Goal: Information Seeking & Learning: Find specific page/section

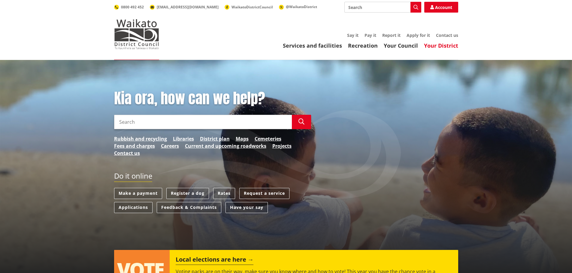
click at [448, 49] on link "Your District" at bounding box center [441, 45] width 34 height 7
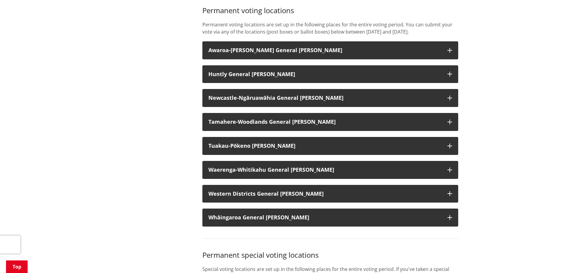
scroll to position [480, 0]
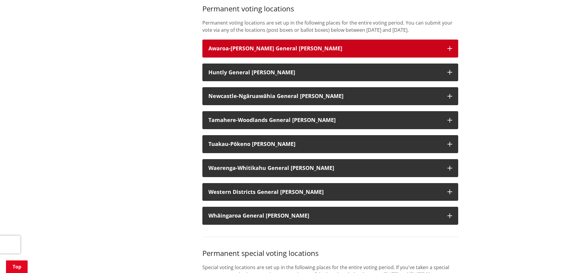
click at [249, 52] on h3 "Awaroa-[PERSON_NAME] General [PERSON_NAME]" at bounding box center [324, 49] width 233 height 6
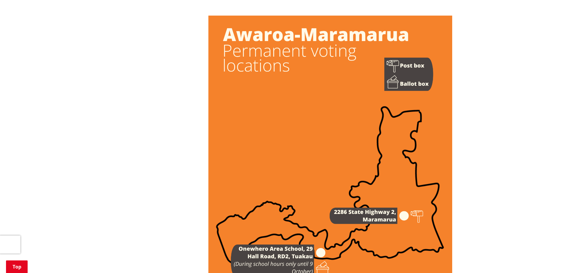
scroll to position [510, 0]
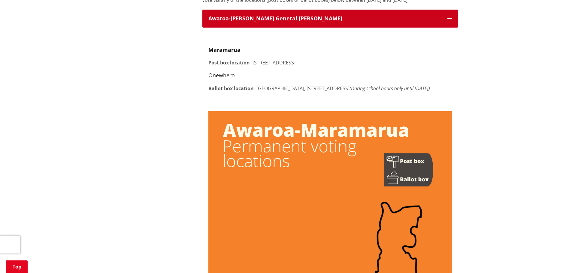
click at [268, 28] on button "Awaroa-Maramarua General Ward" at bounding box center [330, 19] width 256 height 18
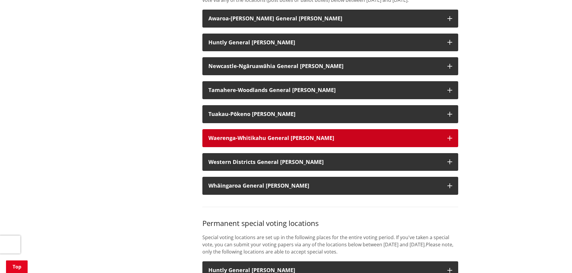
click at [263, 147] on button "Waerenga-Whitikahu General Ward" at bounding box center [330, 138] width 256 height 18
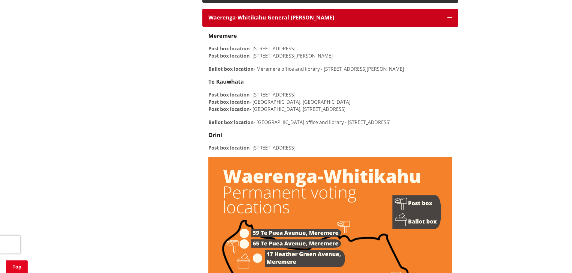
scroll to position [630, 0]
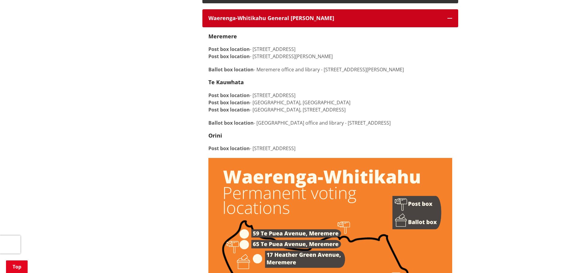
click at [279, 22] on strong "Waerenga-Whitikahu General Ward" at bounding box center [271, 17] width 126 height 7
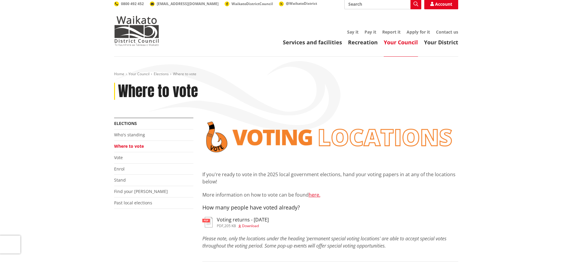
scroll to position [0, 0]
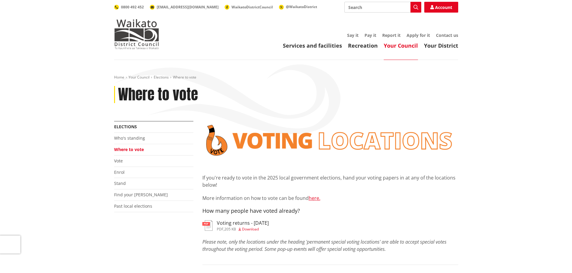
click at [416, 47] on link "Your Council" at bounding box center [401, 45] width 34 height 7
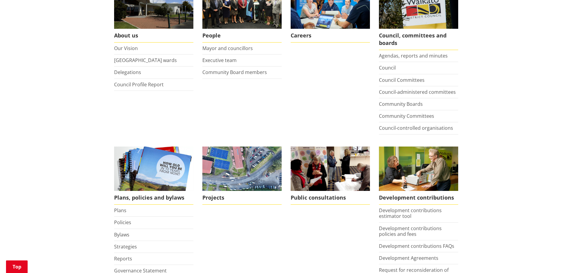
scroll to position [150, 0]
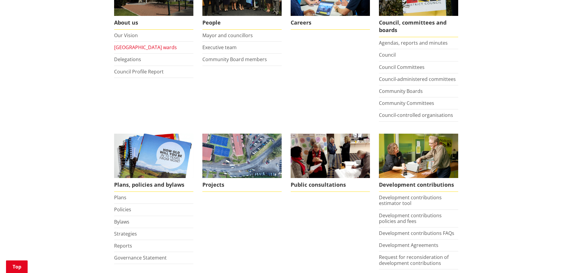
click at [136, 48] on link "Waikato district wards" at bounding box center [145, 47] width 63 height 7
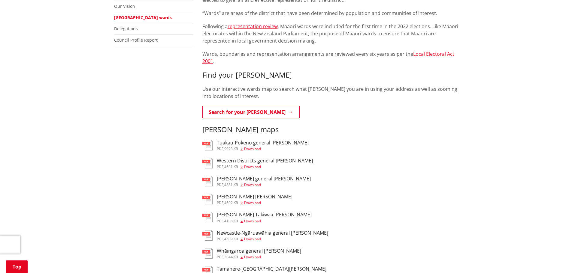
scroll to position [150, 0]
click at [255, 182] on span "Download" at bounding box center [252, 184] width 17 height 5
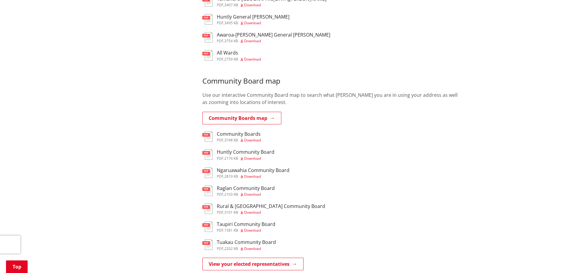
scroll to position [420, 0]
click at [248, 137] on span "Download" at bounding box center [252, 139] width 17 height 5
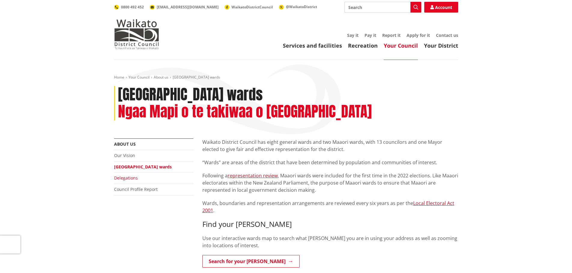
click at [127, 175] on link "Delegations" at bounding box center [126, 178] width 24 height 6
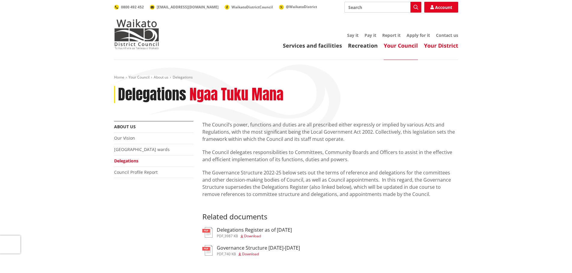
click at [445, 46] on link "Your District" at bounding box center [441, 45] width 34 height 7
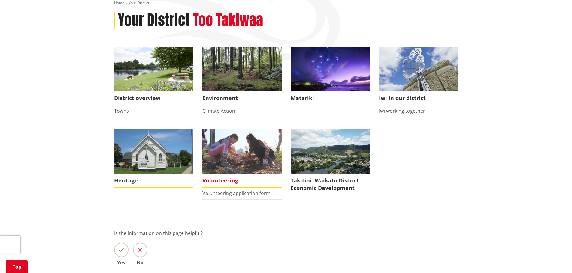
scroll to position [30, 0]
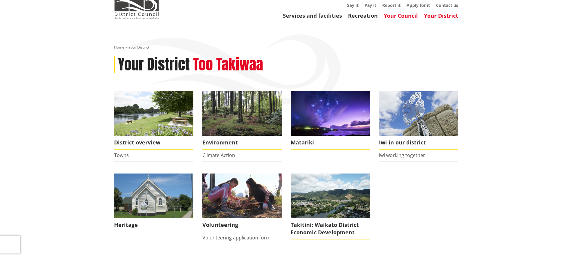
click at [395, 16] on link "Your Council" at bounding box center [401, 15] width 34 height 7
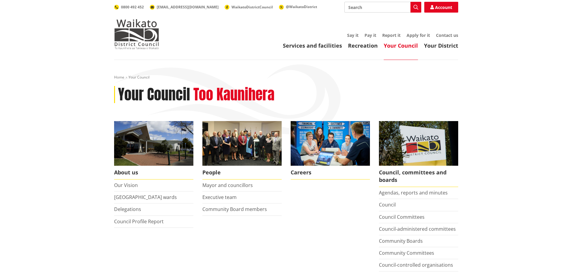
scroll to position [60, 0]
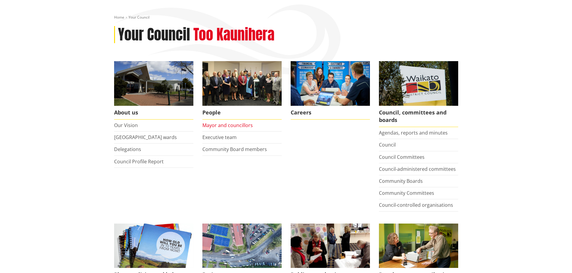
click at [242, 127] on link "Mayor and councillors" at bounding box center [227, 125] width 50 height 7
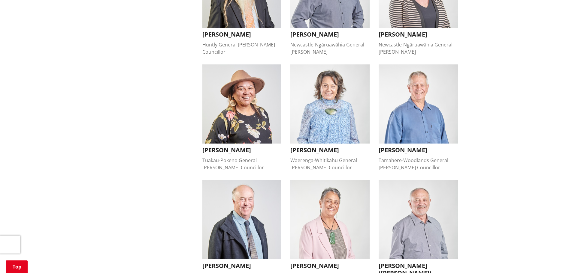
scroll to position [330, 0]
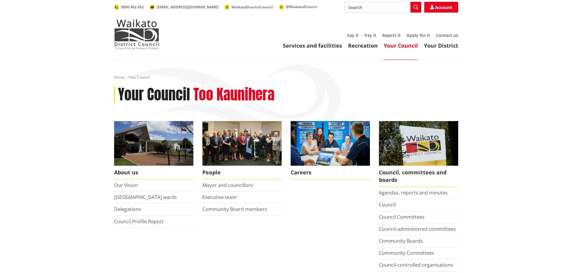
scroll to position [60, 0]
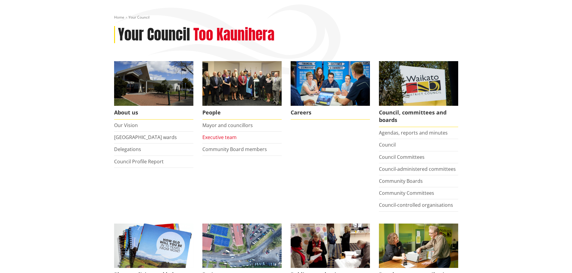
drag, startPoint x: 0, startPoint y: 0, endPoint x: 218, endPoint y: 137, distance: 258.1
click at [218, 137] on link "Executive team" at bounding box center [219, 137] width 34 height 7
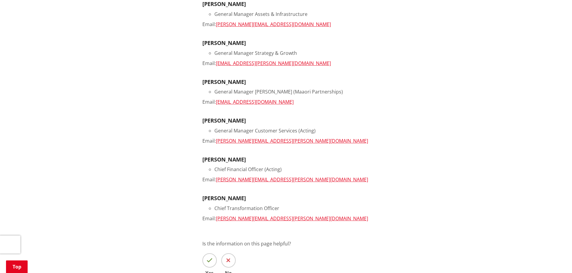
scroll to position [300, 0]
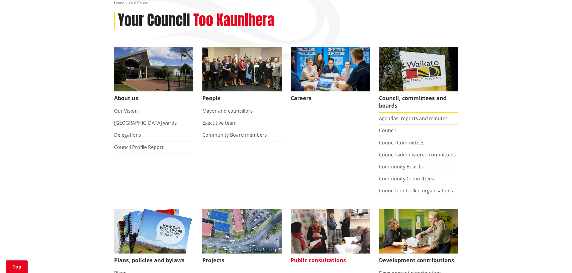
scroll to position [60, 0]
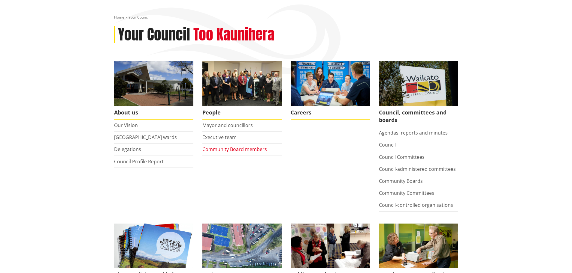
click at [244, 149] on link "Community Board members" at bounding box center [234, 149] width 65 height 7
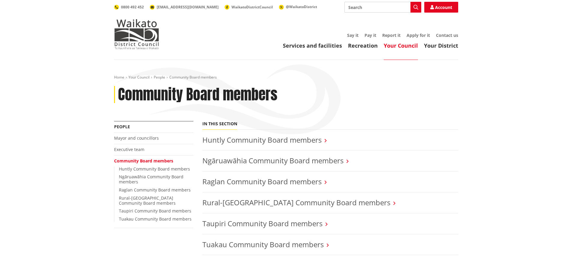
scroll to position [60, 0]
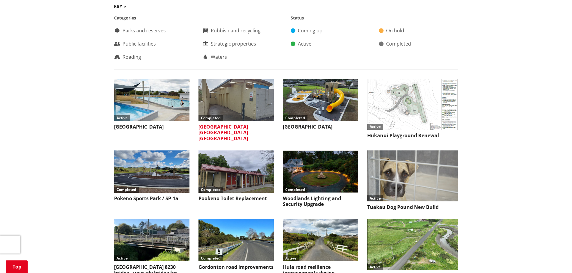
scroll to position [420, 0]
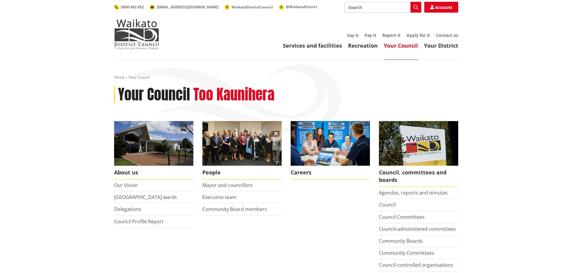
scroll to position [60, 0]
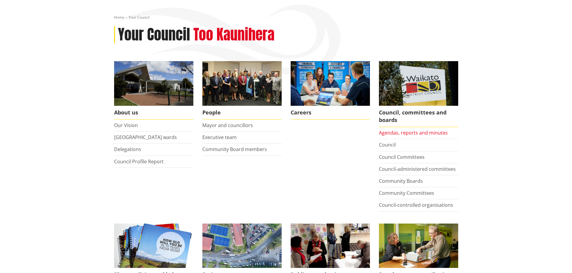
click at [411, 134] on link "Agendas, reports and minutes" at bounding box center [413, 133] width 69 height 7
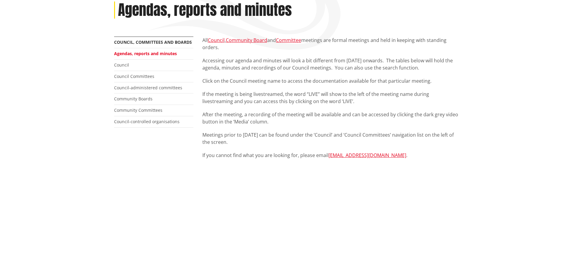
scroll to position [90, 0]
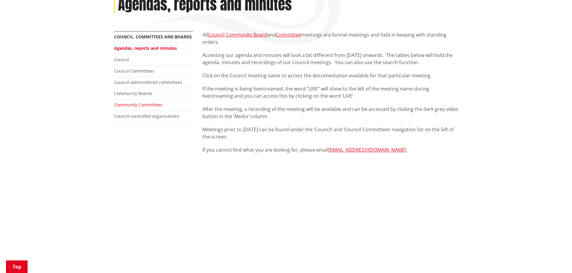
click at [150, 105] on link "Community Committees" at bounding box center [138, 105] width 48 height 6
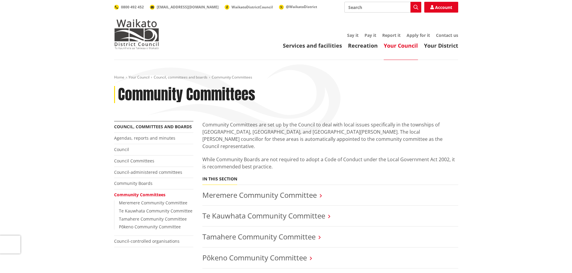
scroll to position [30, 0]
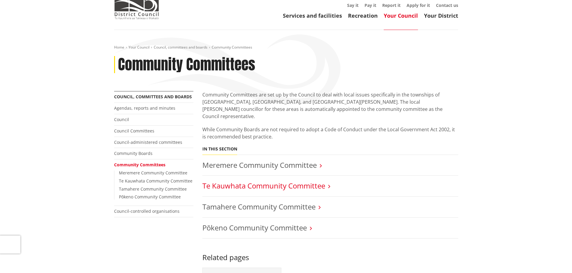
click at [306, 181] on link "Te Kauwhata Community Committee" at bounding box center [263, 186] width 123 height 10
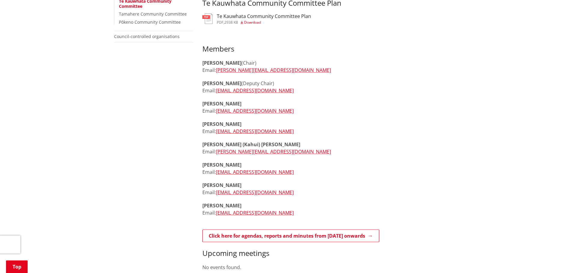
scroll to position [180, 0]
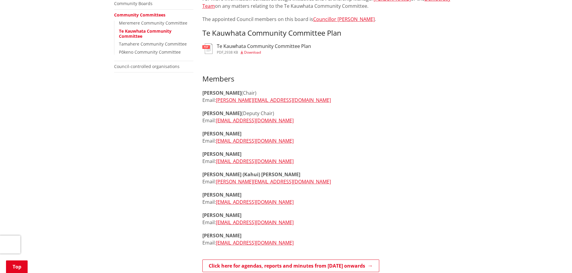
click at [255, 52] on span "Download" at bounding box center [252, 52] width 17 height 5
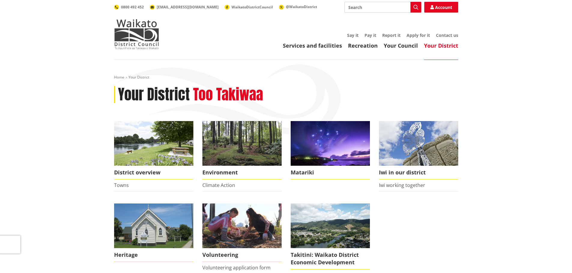
click at [402, 47] on link "Your Council" at bounding box center [401, 45] width 34 height 7
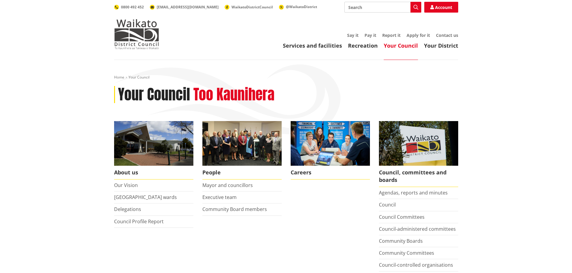
scroll to position [60, 0]
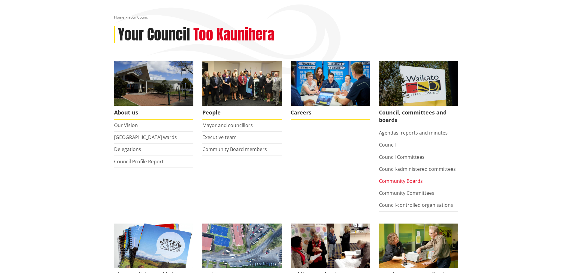
click at [409, 181] on link "Community Boards" at bounding box center [401, 181] width 44 height 7
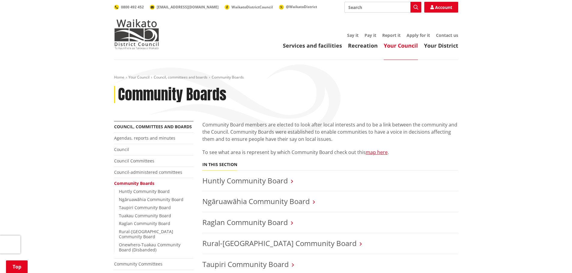
scroll to position [90, 0]
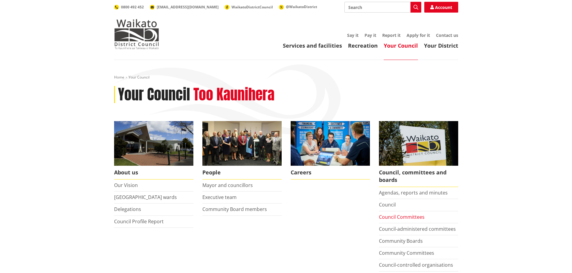
scroll to position [60, 0]
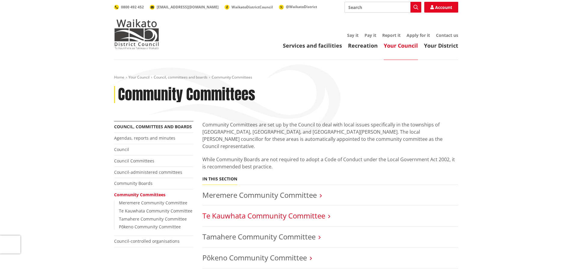
scroll to position [60, 0]
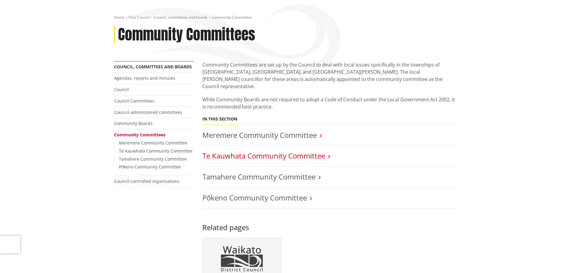
click at [305, 151] on link "Te Kauwhata Community Committee" at bounding box center [263, 156] width 123 height 10
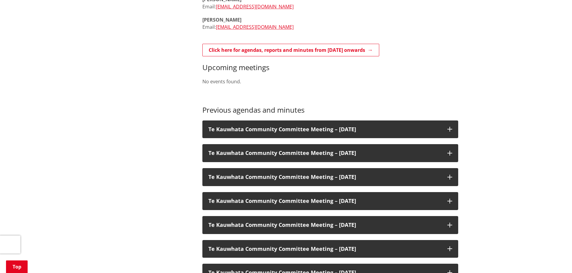
scroll to position [420, 0]
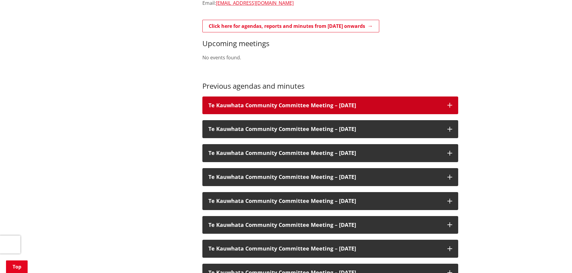
click at [450, 105] on icon at bounding box center [449, 105] width 5 height 5
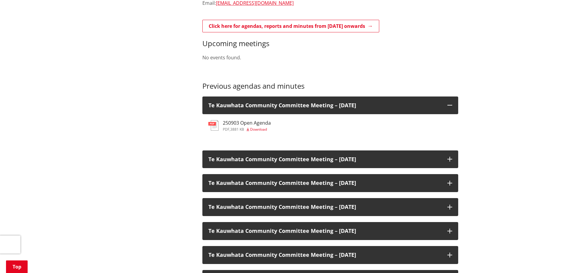
click at [256, 129] on span "Download" at bounding box center [258, 129] width 17 height 5
